Goal: Entertainment & Leisure: Consume media (video, audio)

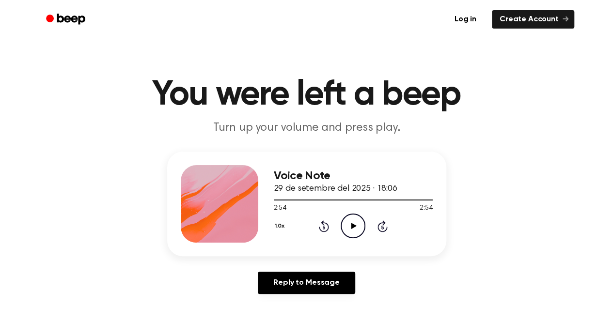
click at [347, 230] on icon "Play Audio" at bounding box center [352, 226] width 25 height 25
click at [347, 230] on icon "Pause Audio" at bounding box center [352, 226] width 25 height 25
click at [347, 230] on icon "Play Audio" at bounding box center [352, 226] width 25 height 25
click at [280, 224] on button "1.0x" at bounding box center [281, 226] width 15 height 16
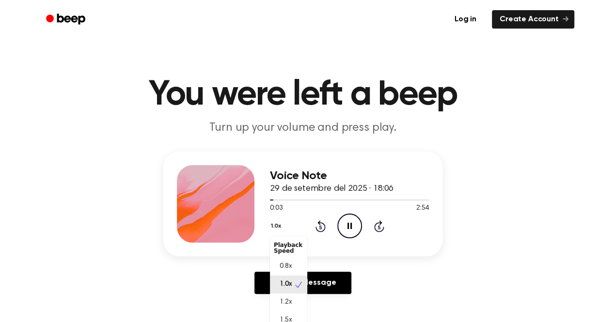
click at [280, 224] on button "1.0x" at bounding box center [277, 226] width 15 height 16
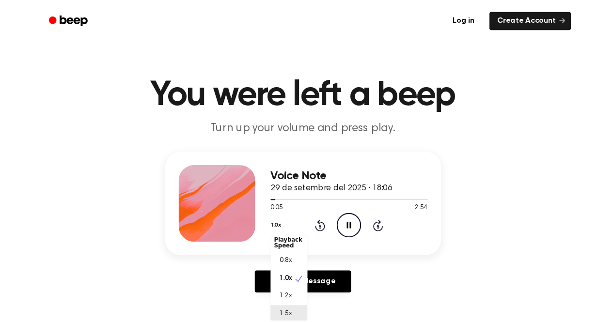
scroll to position [2, 0]
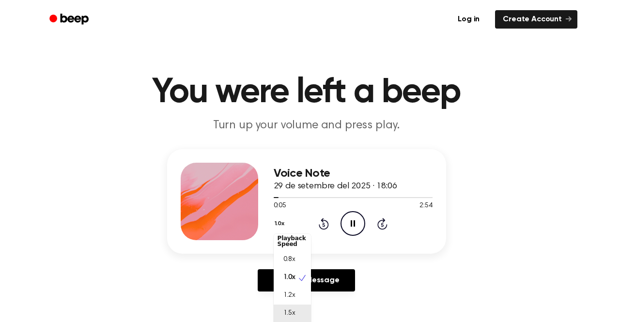
click at [293, 313] on span "1.5x" at bounding box center [289, 313] width 12 height 10
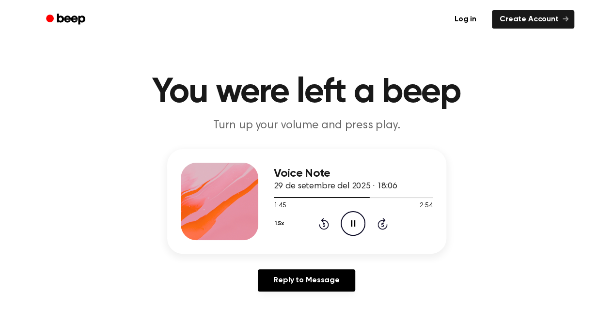
click at [353, 223] on icon "Pause Audio" at bounding box center [352, 223] width 25 height 25
click at [356, 223] on icon "Play Audio" at bounding box center [352, 223] width 25 height 25
click at [398, 197] on div at bounding box center [353, 197] width 159 height 1
click at [407, 198] on div at bounding box center [353, 197] width 159 height 1
click at [415, 195] on div at bounding box center [353, 197] width 159 height 8
